Goal: Task Accomplishment & Management: Use online tool/utility

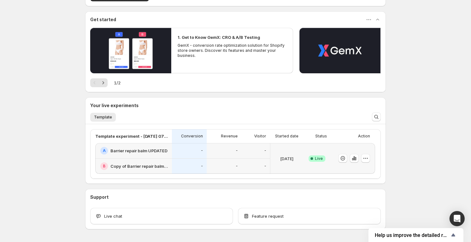
scroll to position [140, 0]
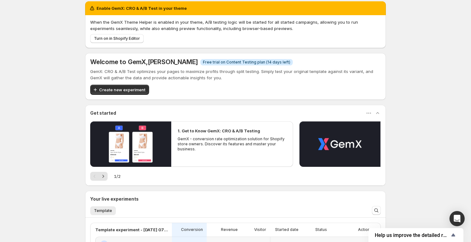
scroll to position [42, 0]
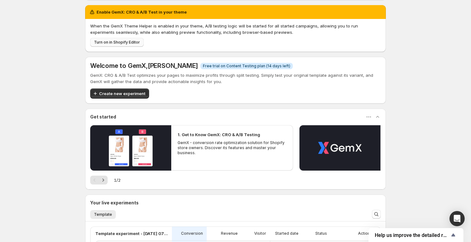
click at [106, 42] on span "Turn on in Shopify Editor" at bounding box center [117, 42] width 46 height 5
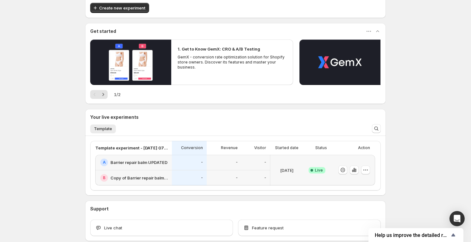
scroll to position [77, 0]
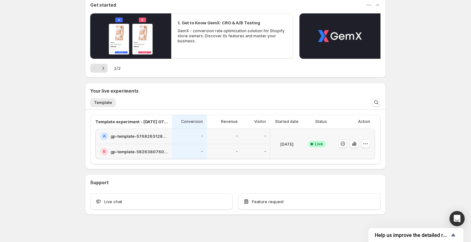
scroll to position [104, 0]
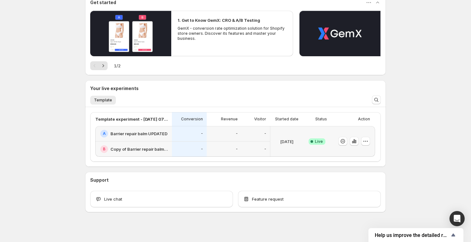
click at [149, 149] on h2 "Copy of Barrier repair balm UPDATED" at bounding box center [139, 149] width 58 height 6
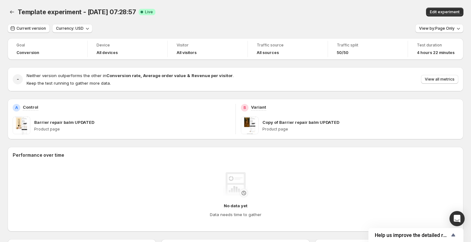
click at [297, 121] on p "Copy of Barrier repair balm UPDATED" at bounding box center [300, 122] width 77 height 6
click at [243, 129] on span at bounding box center [250, 126] width 18 height 18
click at [297, 119] on p "Copy of Barrier repair balm UPDATED" at bounding box center [300, 122] width 77 height 6
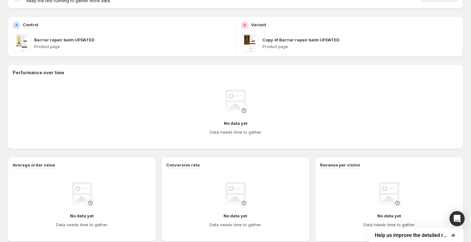
click at [297, 119] on div "No data yet Data needs time to gather" at bounding box center [235, 113] width 435 height 46
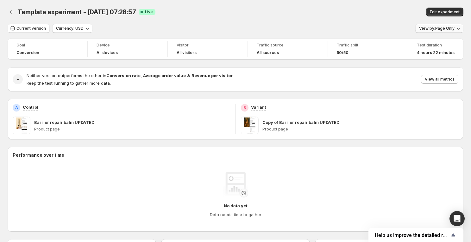
click at [427, 29] on span "View by: Page Only" at bounding box center [436, 28] width 35 height 5
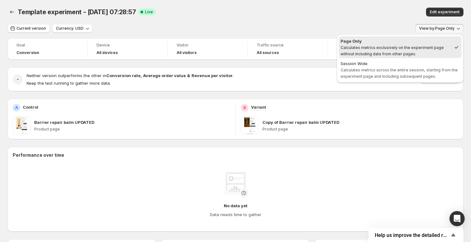
click at [258, 31] on div "Current version Currency: USD View by: Page Only" at bounding box center [235, 28] width 455 height 9
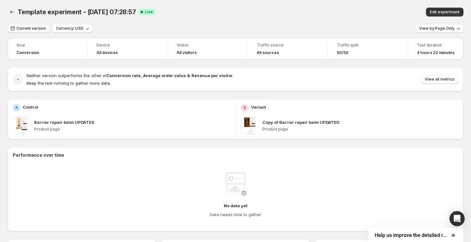
click at [27, 28] on span "Current version" at bounding box center [30, 28] width 29 height 5
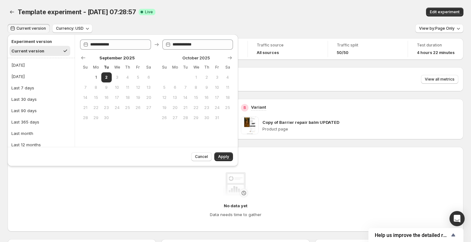
click at [27, 28] on span "Current version" at bounding box center [30, 28] width 29 height 5
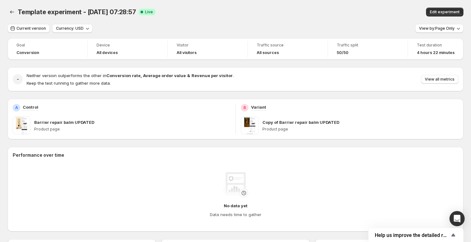
click at [250, 128] on span at bounding box center [250, 126] width 18 height 18
click at [223, 152] on h2 "Performance over time" at bounding box center [235, 155] width 445 height 6
click at [443, 14] on span "Edit experiment" at bounding box center [445, 11] width 30 height 5
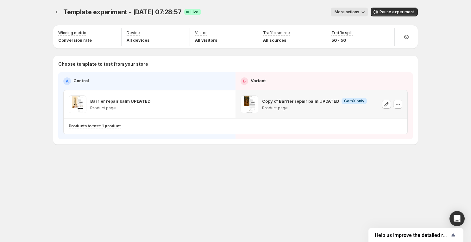
click at [279, 101] on p "Copy of Barrier repair balm UPDATED" at bounding box center [300, 101] width 77 height 6
click at [383, 105] on icon "button" at bounding box center [386, 104] width 6 height 6
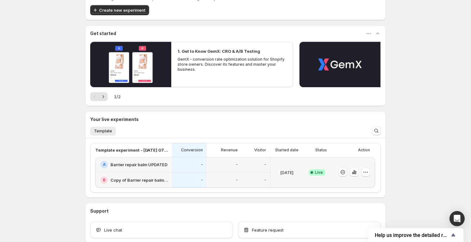
scroll to position [69, 0]
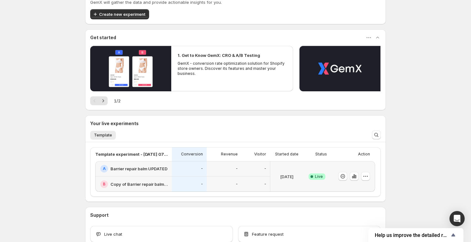
click at [326, 181] on div "Success Complete Live" at bounding box center [317, 176] width 20 height 23
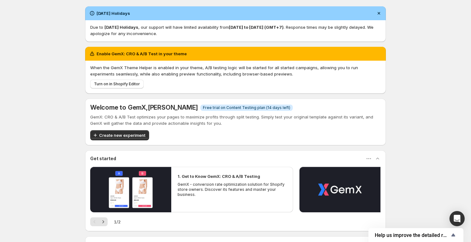
scroll to position [140, 0]
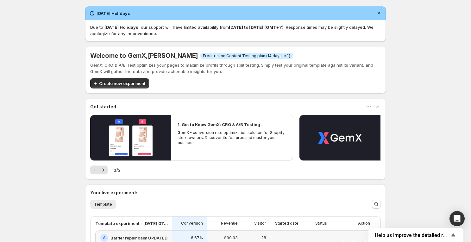
scroll to position [109, 0]
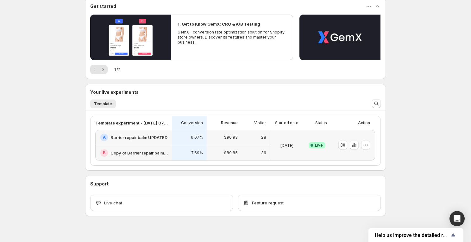
scroll to position [109, 0]
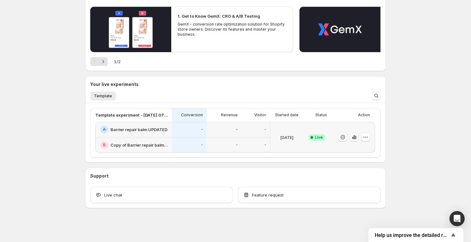
scroll to position [109, 0]
